Goal: Find specific page/section: Find specific page/section

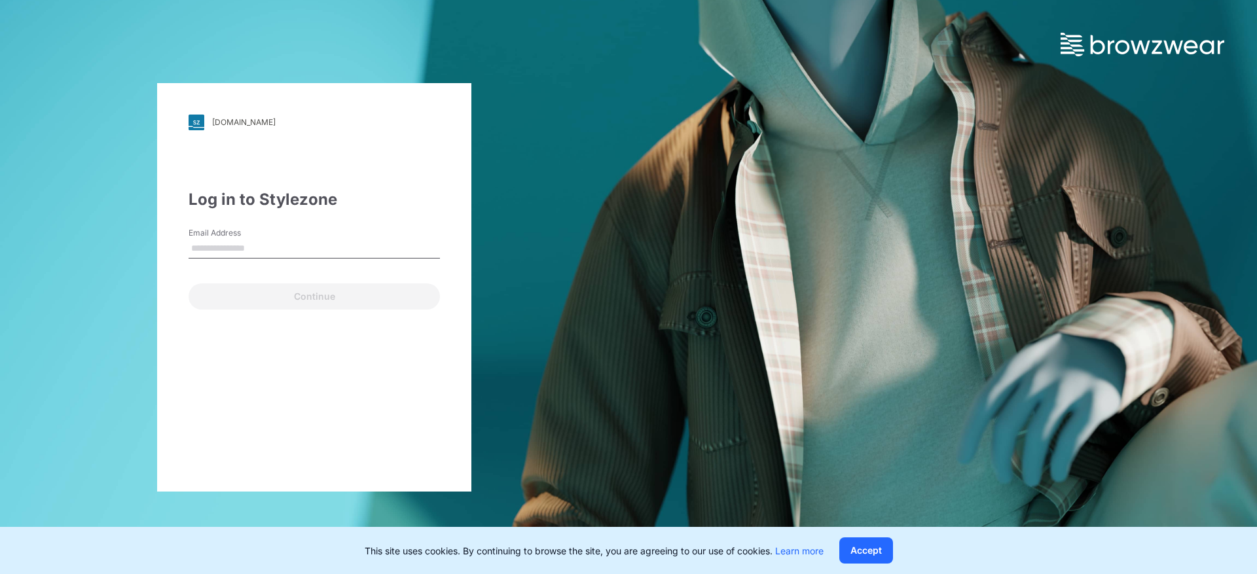
type input "**********"
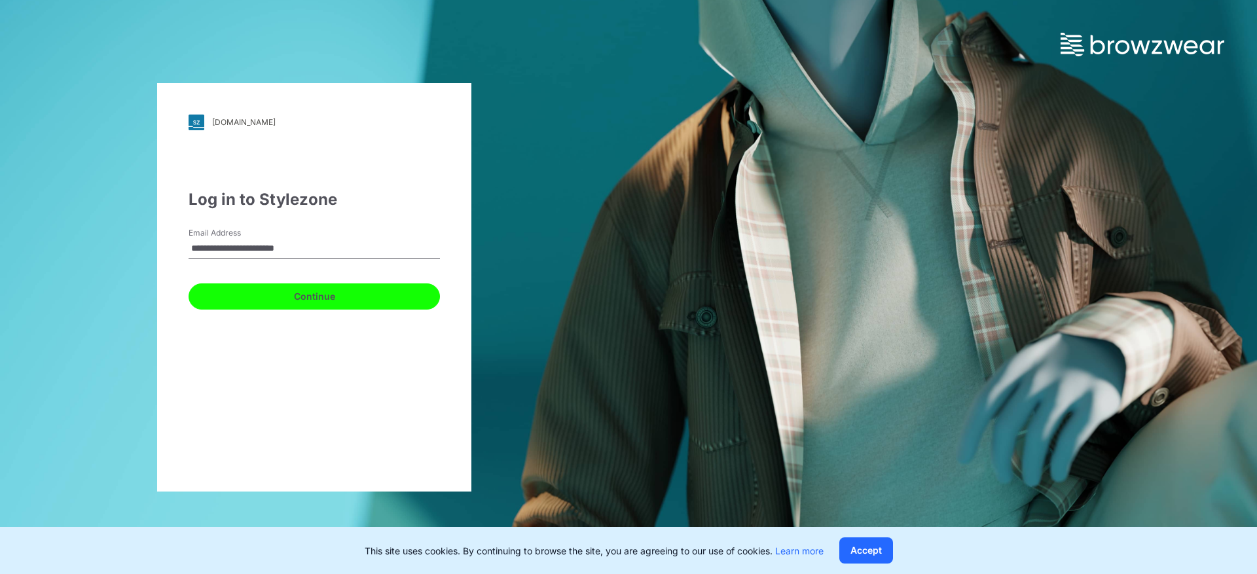
click at [422, 307] on button "Continue" at bounding box center [314, 297] width 251 height 26
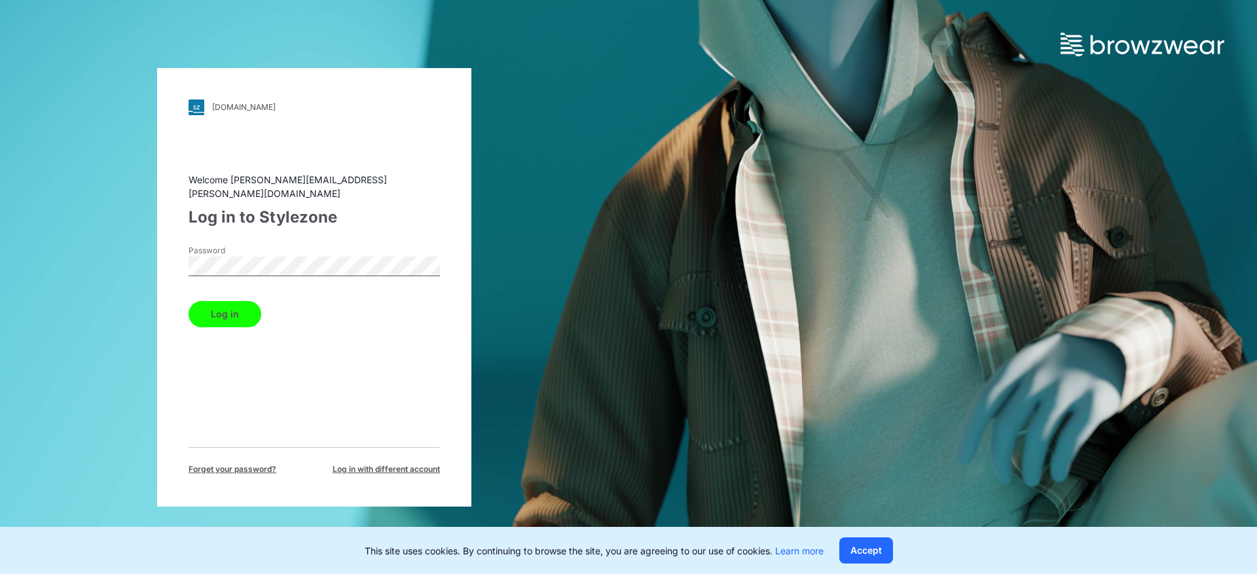
click at [240, 308] on button "Log in" at bounding box center [225, 314] width 73 height 26
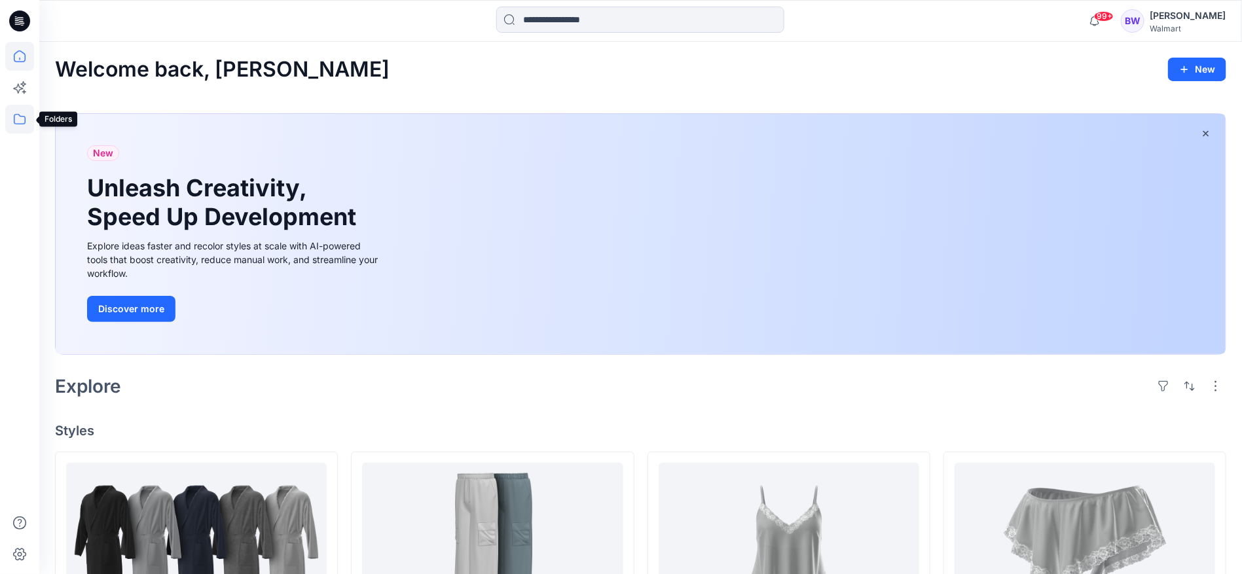
click at [17, 118] on icon at bounding box center [19, 119] width 29 height 29
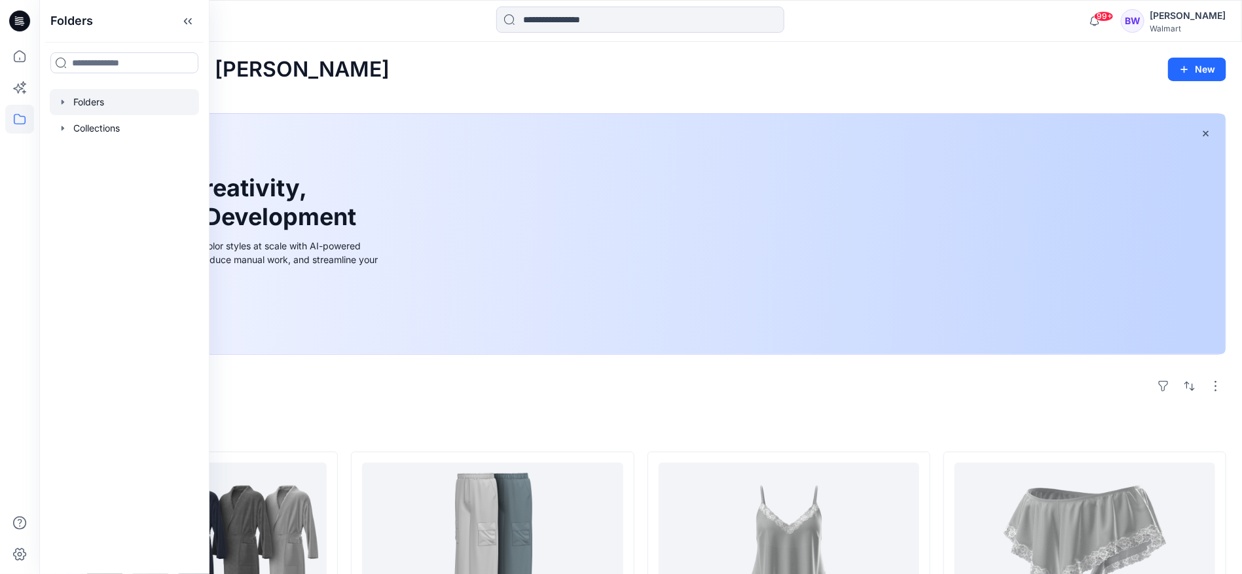
click at [94, 106] on div at bounding box center [124, 102] width 149 height 26
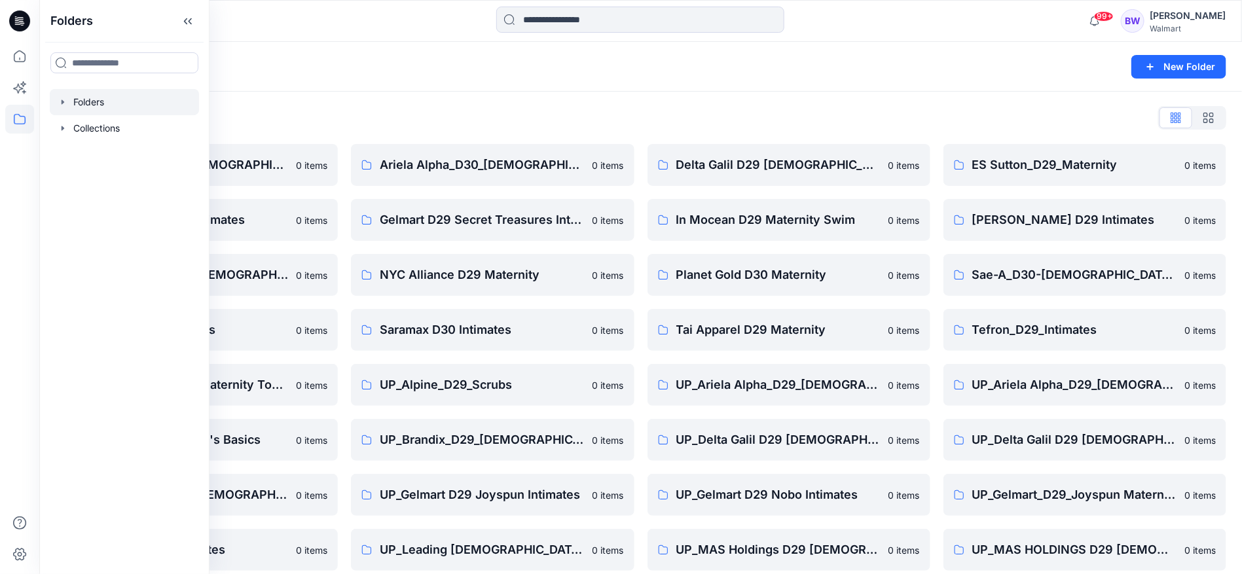
click at [329, 93] on div "Folders List Ariela Alpha_D30_[DEMOGRAPHIC_DATA] Intimates_Nobo 0 items Gelmart…" at bounding box center [640, 449] width 1203 height 715
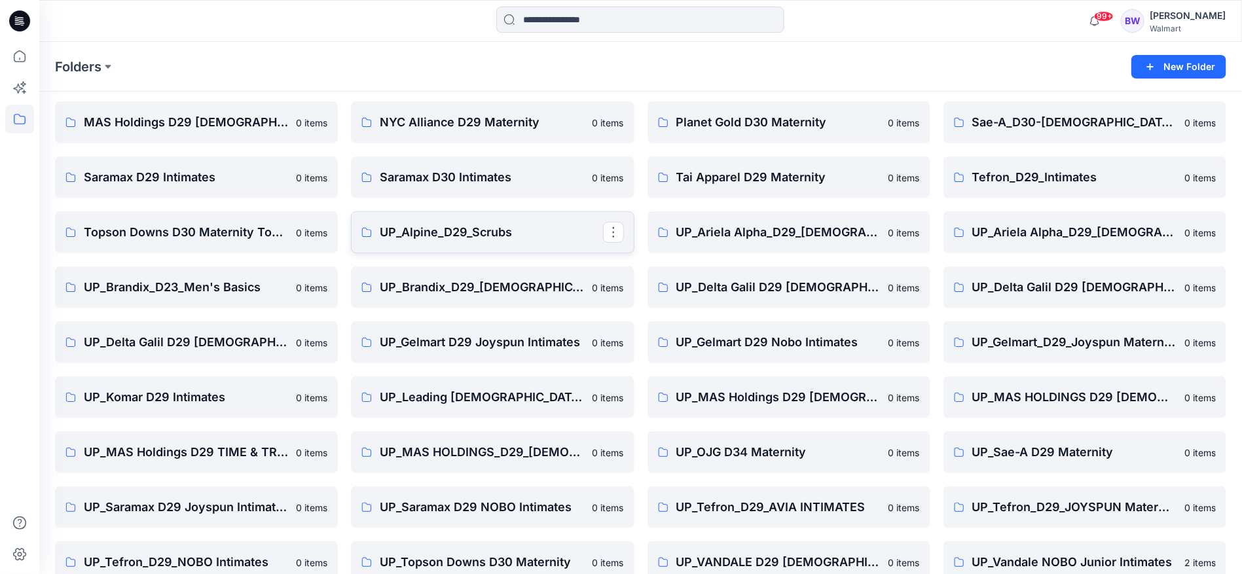
scroll to position [232, 0]
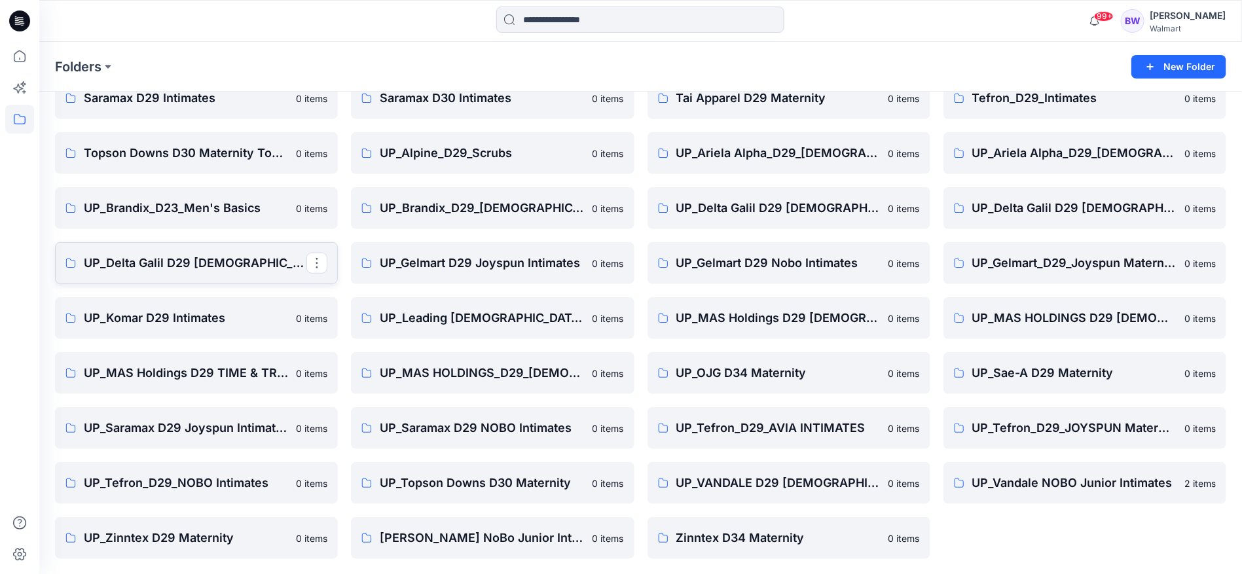
click at [219, 269] on p "UP_Delta Galil D29 [DEMOGRAPHIC_DATA] NOBO Intimates" at bounding box center [195, 263] width 223 height 18
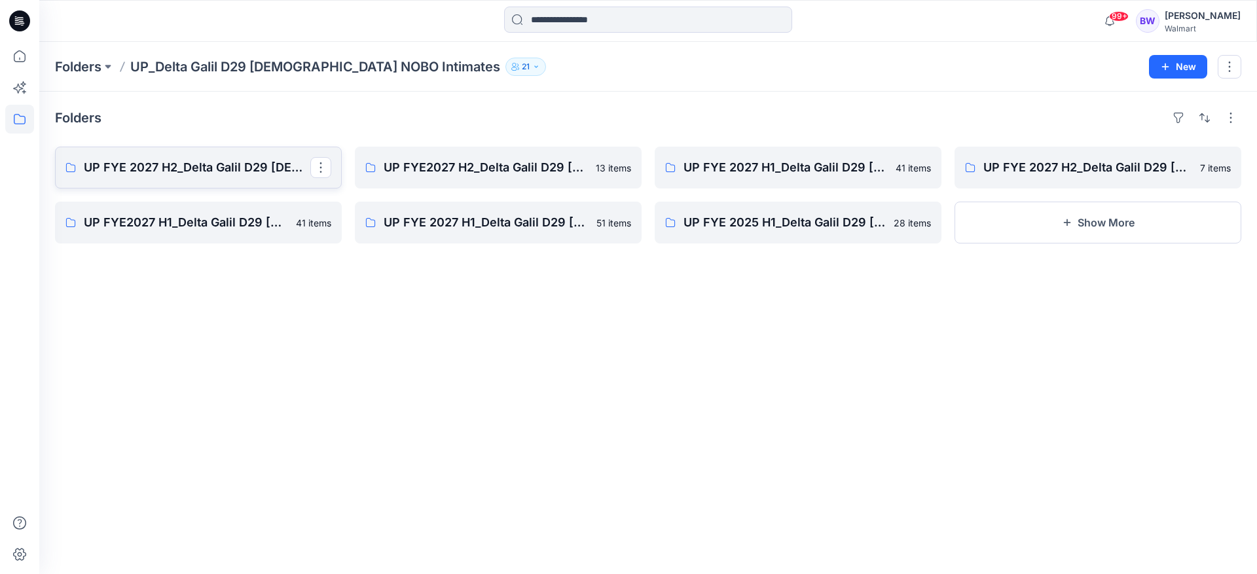
click at [234, 168] on p "UP FYE 2027 H2_Delta Galil D29 [DEMOGRAPHIC_DATA] NOBO Bras" at bounding box center [197, 167] width 227 height 18
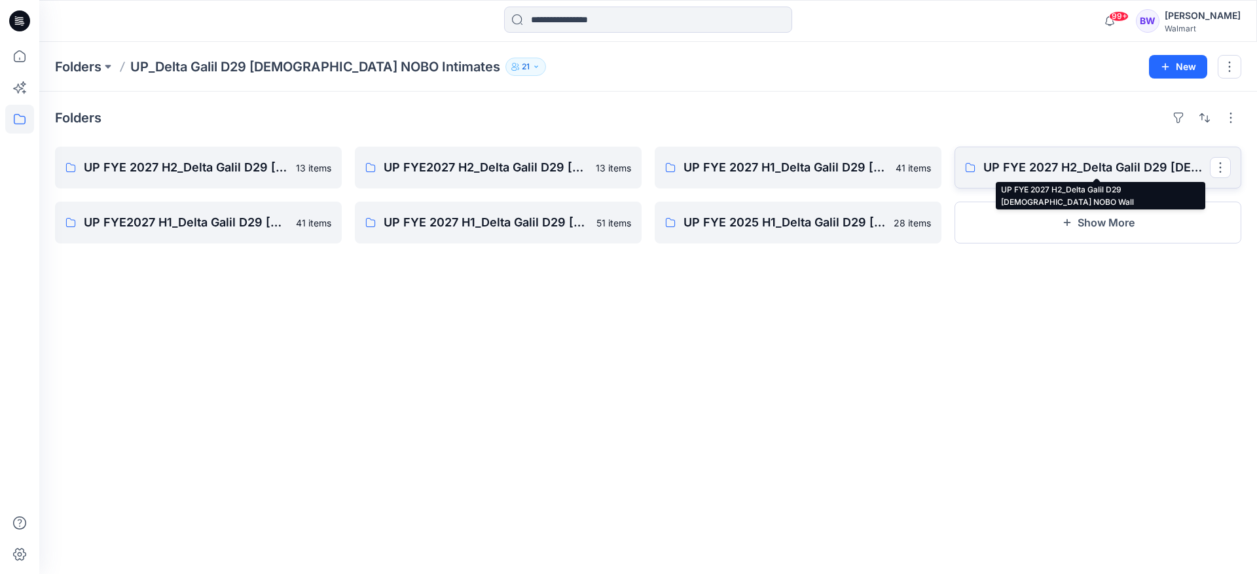
click at [1047, 162] on p "UP FYE 2027 H2_Delta Galil D29 [DEMOGRAPHIC_DATA] NOBO Wall" at bounding box center [1097, 167] width 227 height 18
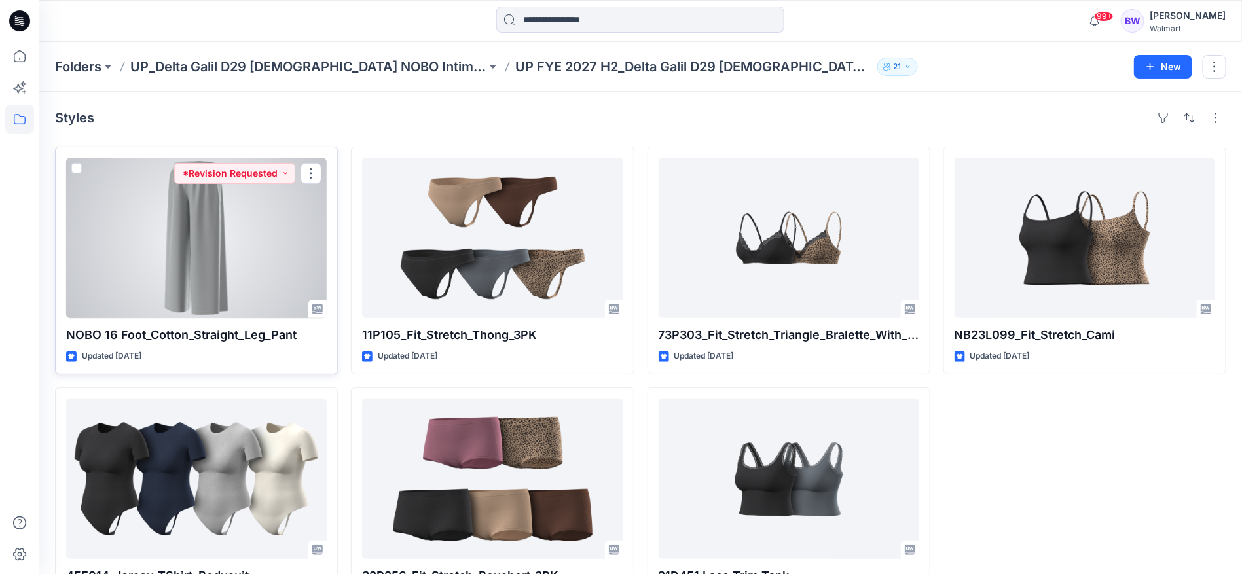
click at [206, 287] on div at bounding box center [196, 238] width 261 height 160
